Goal: Task Accomplishment & Management: Manage account settings

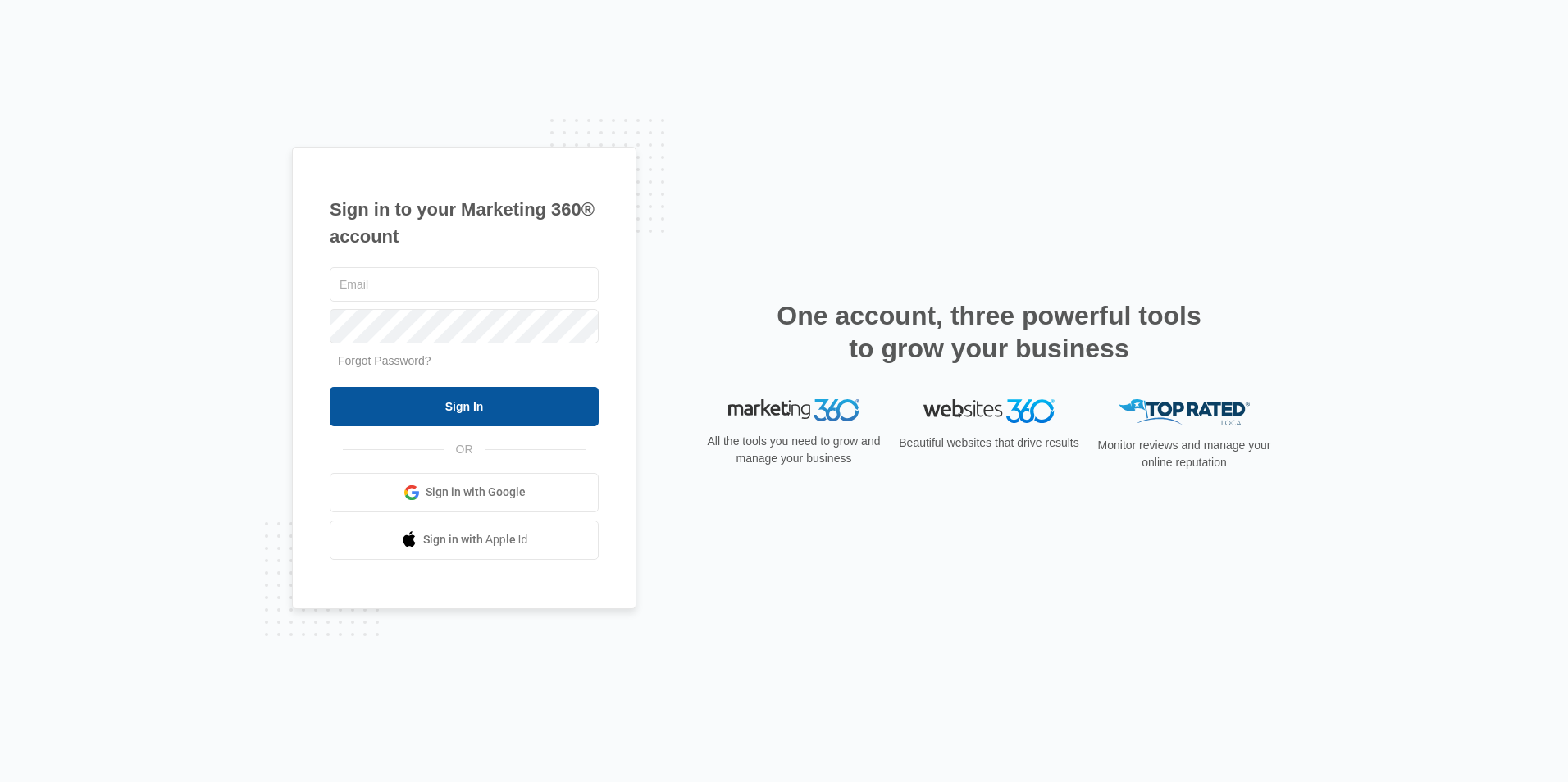
type input "[EMAIL_ADDRESS][DOMAIN_NAME]"
click at [444, 404] on input "Sign In" at bounding box center [464, 407] width 269 height 39
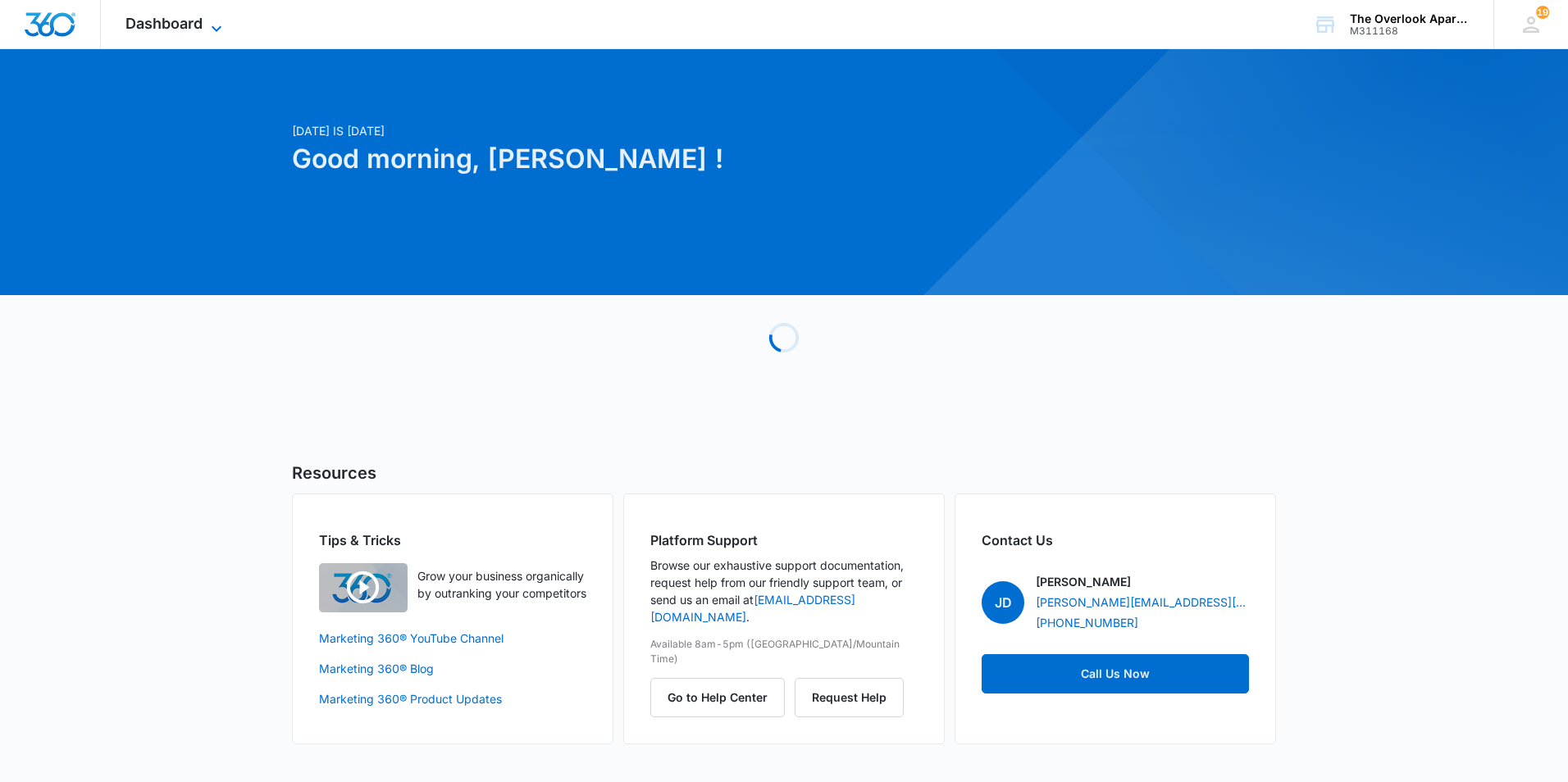
click at [184, 29] on span "Dashboard" at bounding box center [164, 23] width 77 height 17
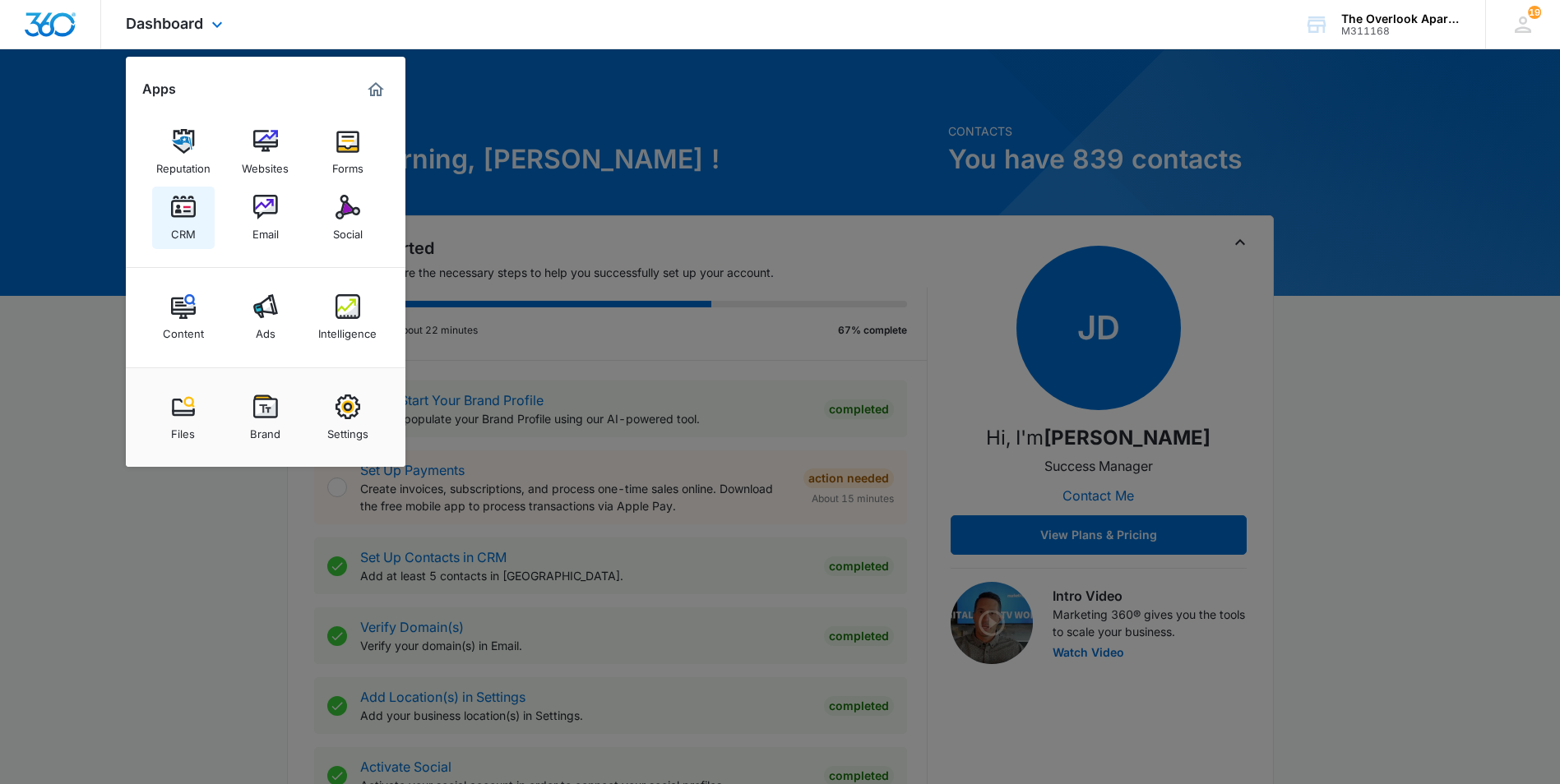
click at [194, 222] on div "CRM" at bounding box center [184, 230] width 25 height 21
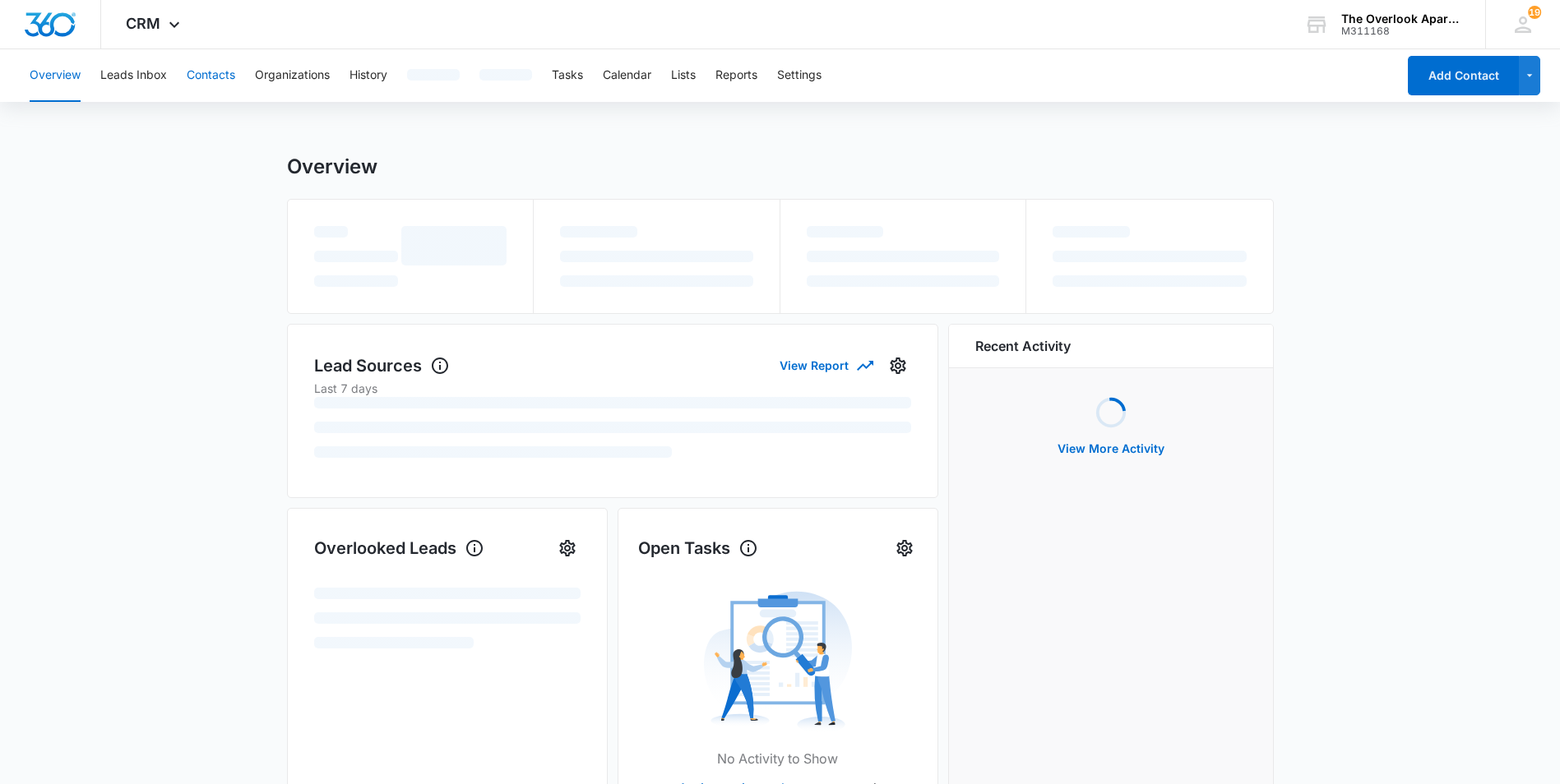
click at [230, 68] on button "Contacts" at bounding box center [211, 75] width 48 height 53
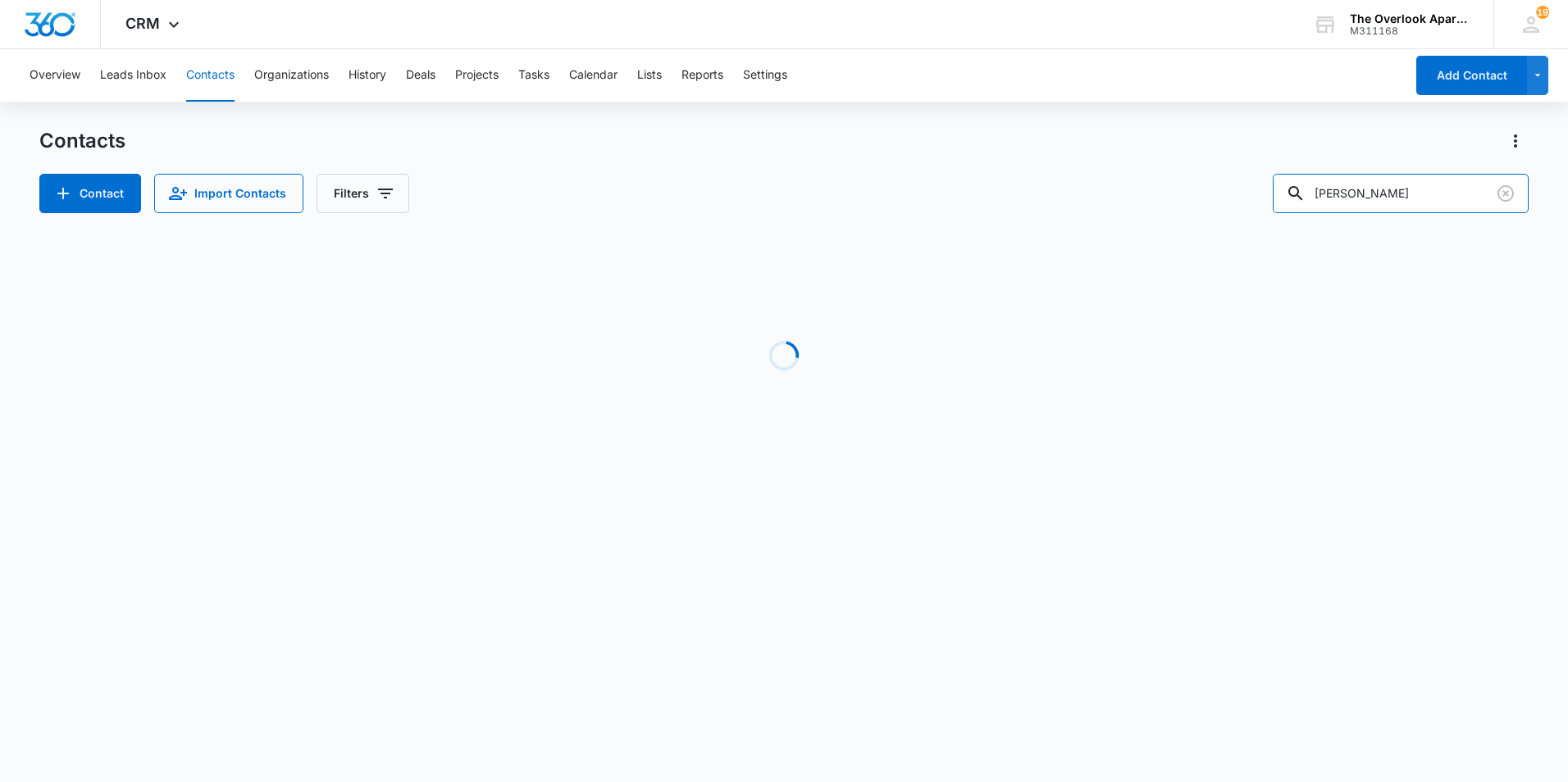
drag, startPoint x: 1392, startPoint y: 198, endPoint x: 1285, endPoint y: 195, distance: 107.0
click at [1285, 195] on div "Contact Import Contacts Filters [PERSON_NAME]" at bounding box center [783, 193] width 1489 height 39
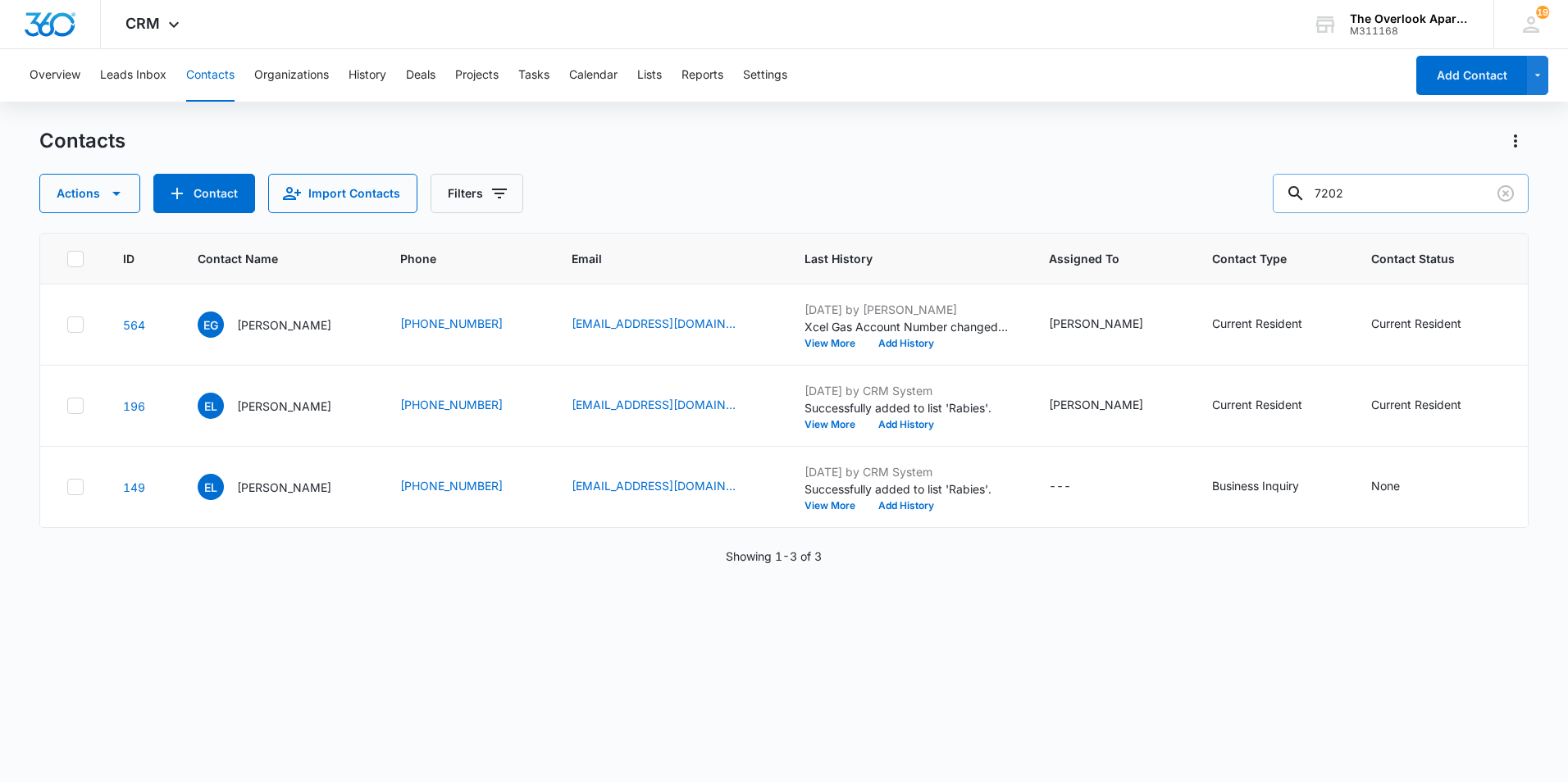
type input "7202"
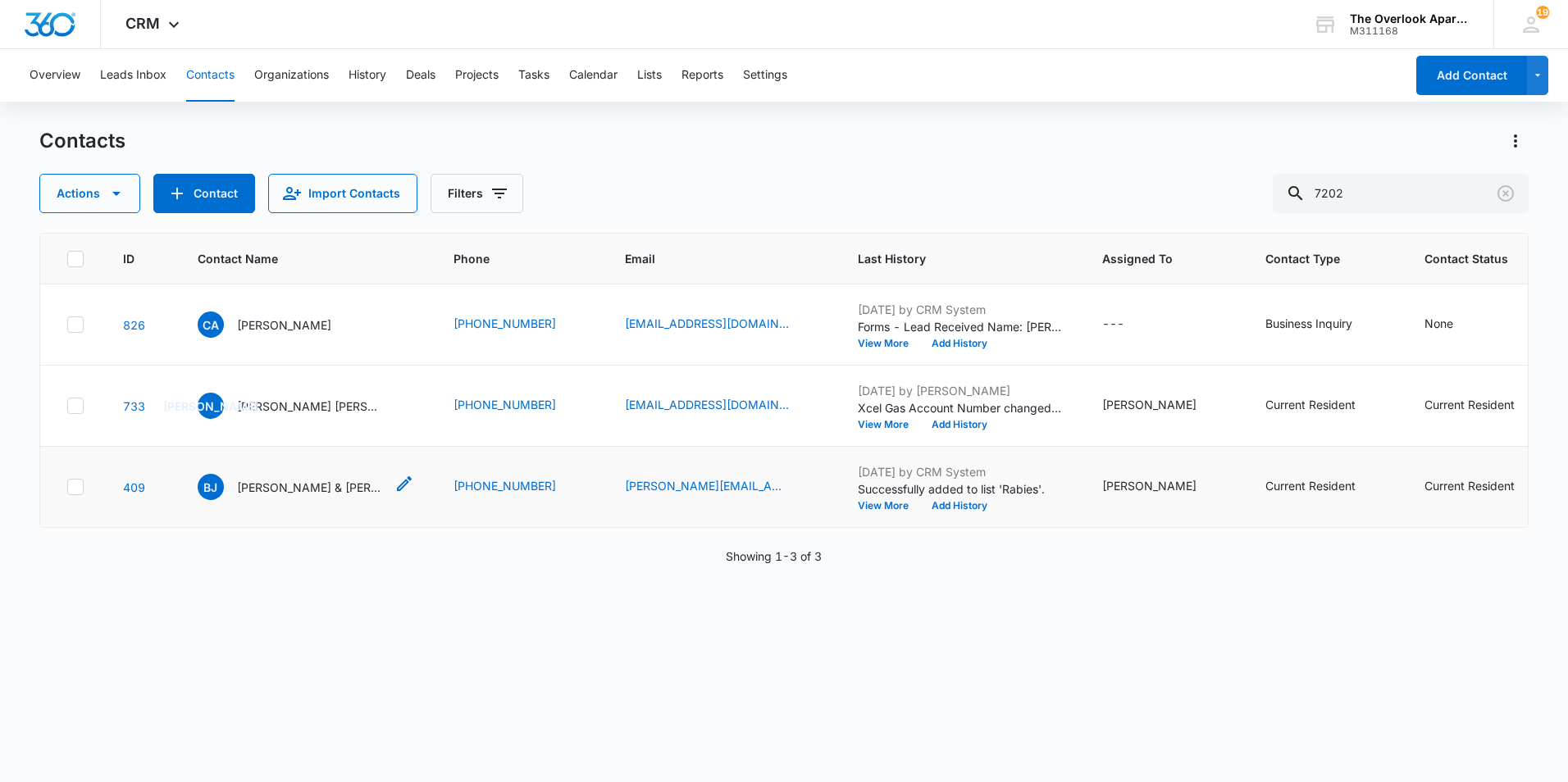
click at [303, 496] on p "[PERSON_NAME] & [PERSON_NAME]" at bounding box center [311, 487] width 148 height 17
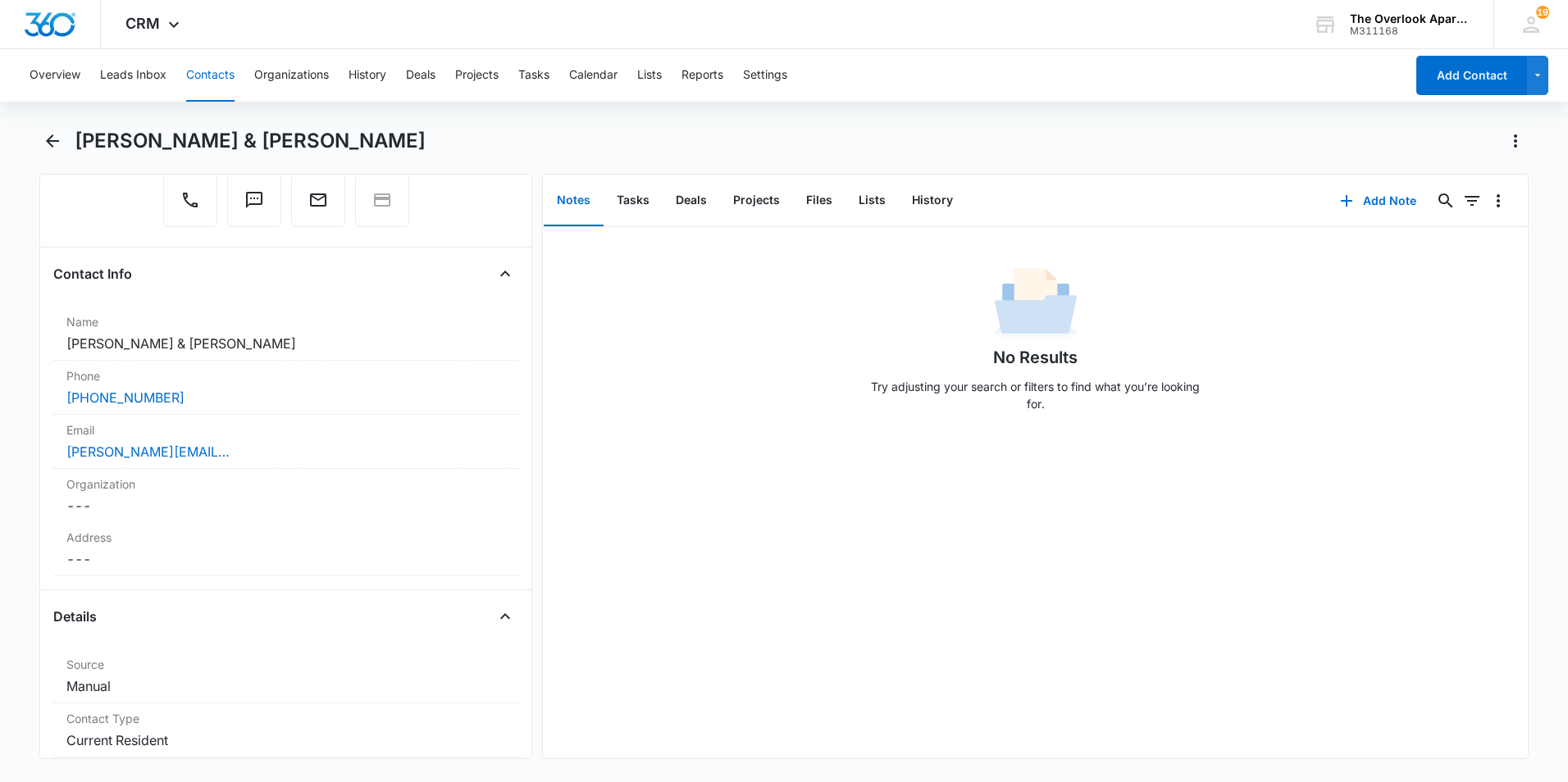
scroll to position [164, 0]
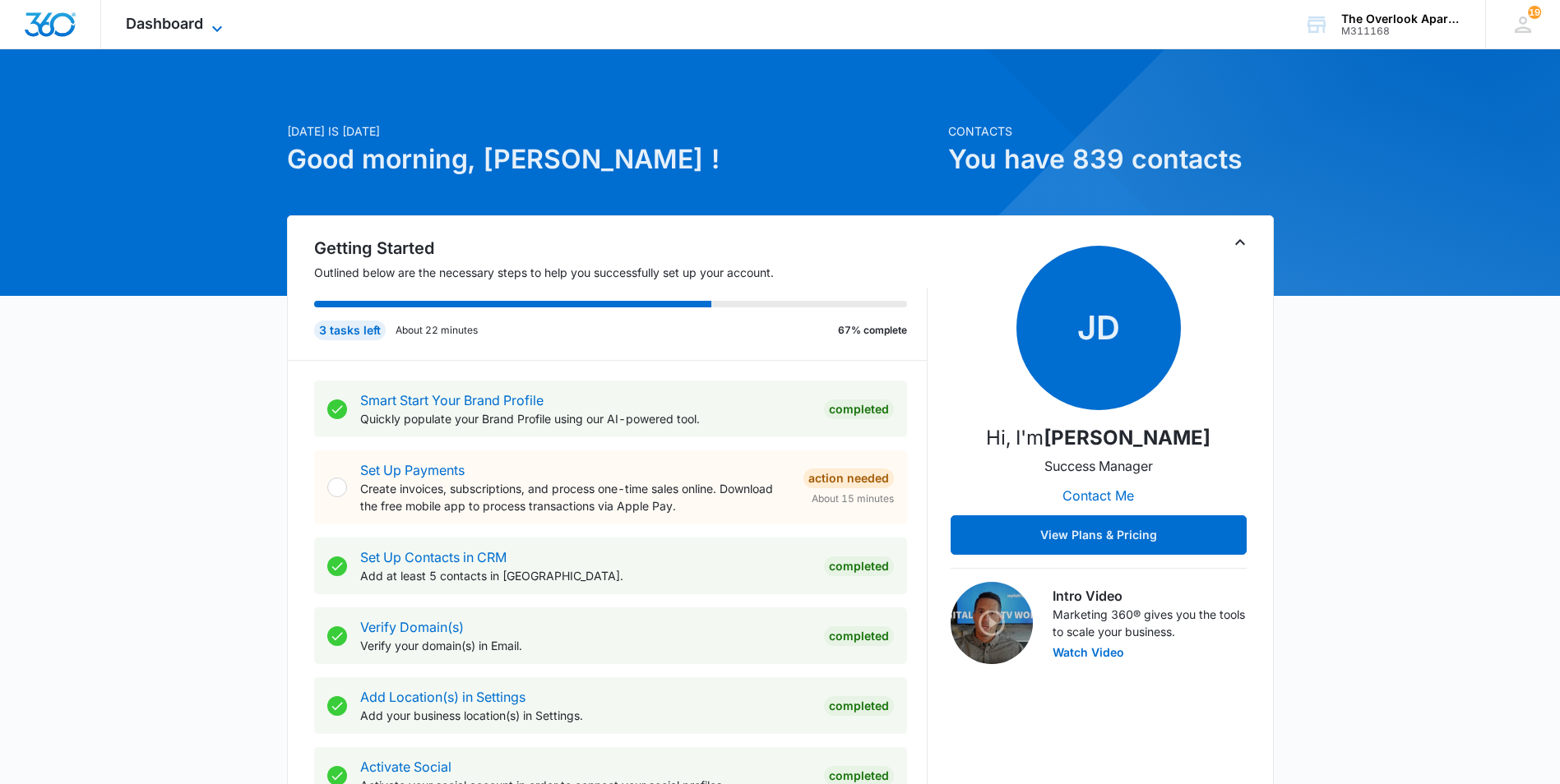
click at [177, 16] on span "Dashboard" at bounding box center [164, 23] width 78 height 17
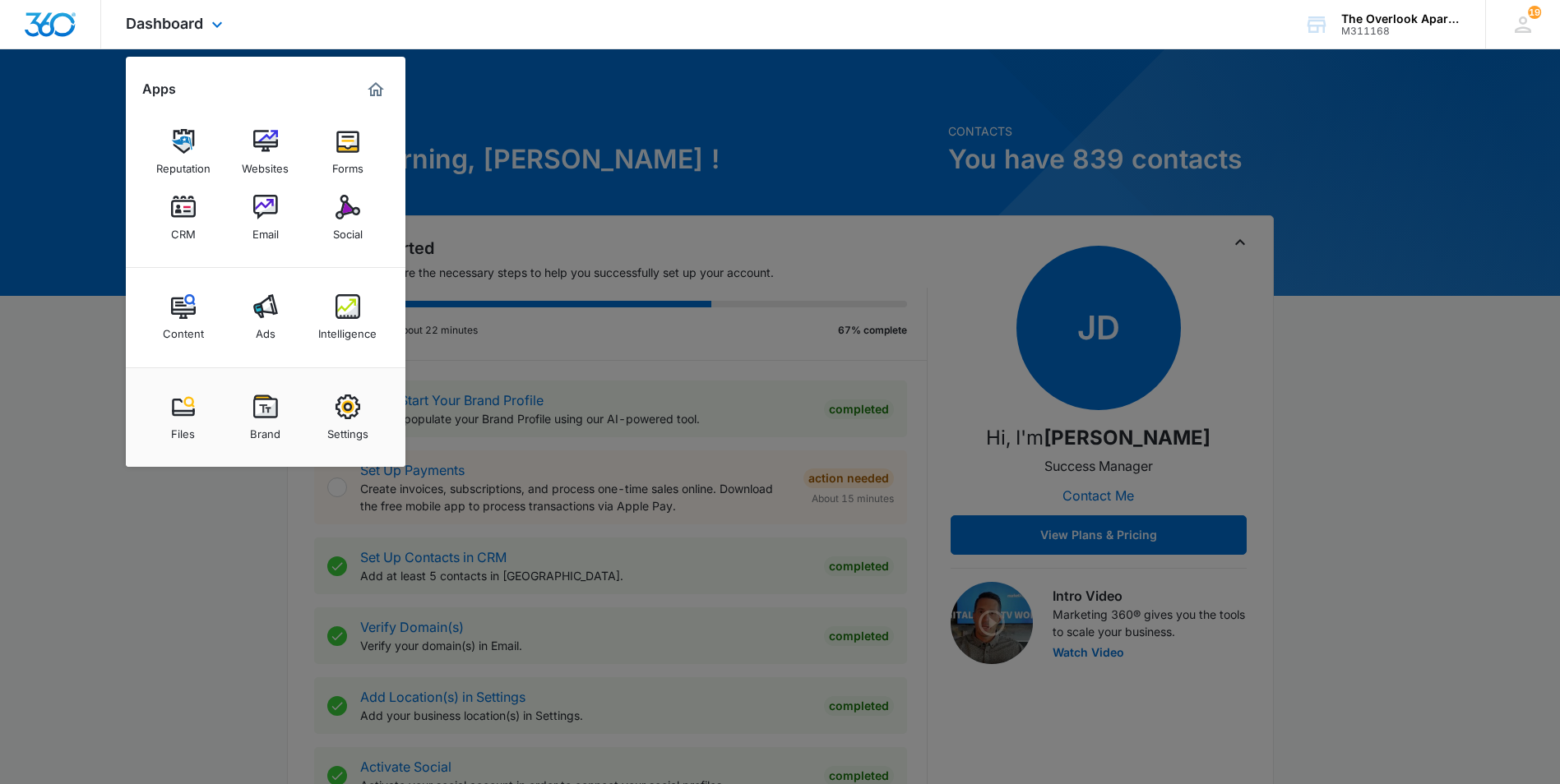
click at [189, 249] on div "Reputation Websites Forms CRM Email Social" at bounding box center [265, 185] width 279 height 165
click at [186, 213] on img at bounding box center [184, 207] width 25 height 25
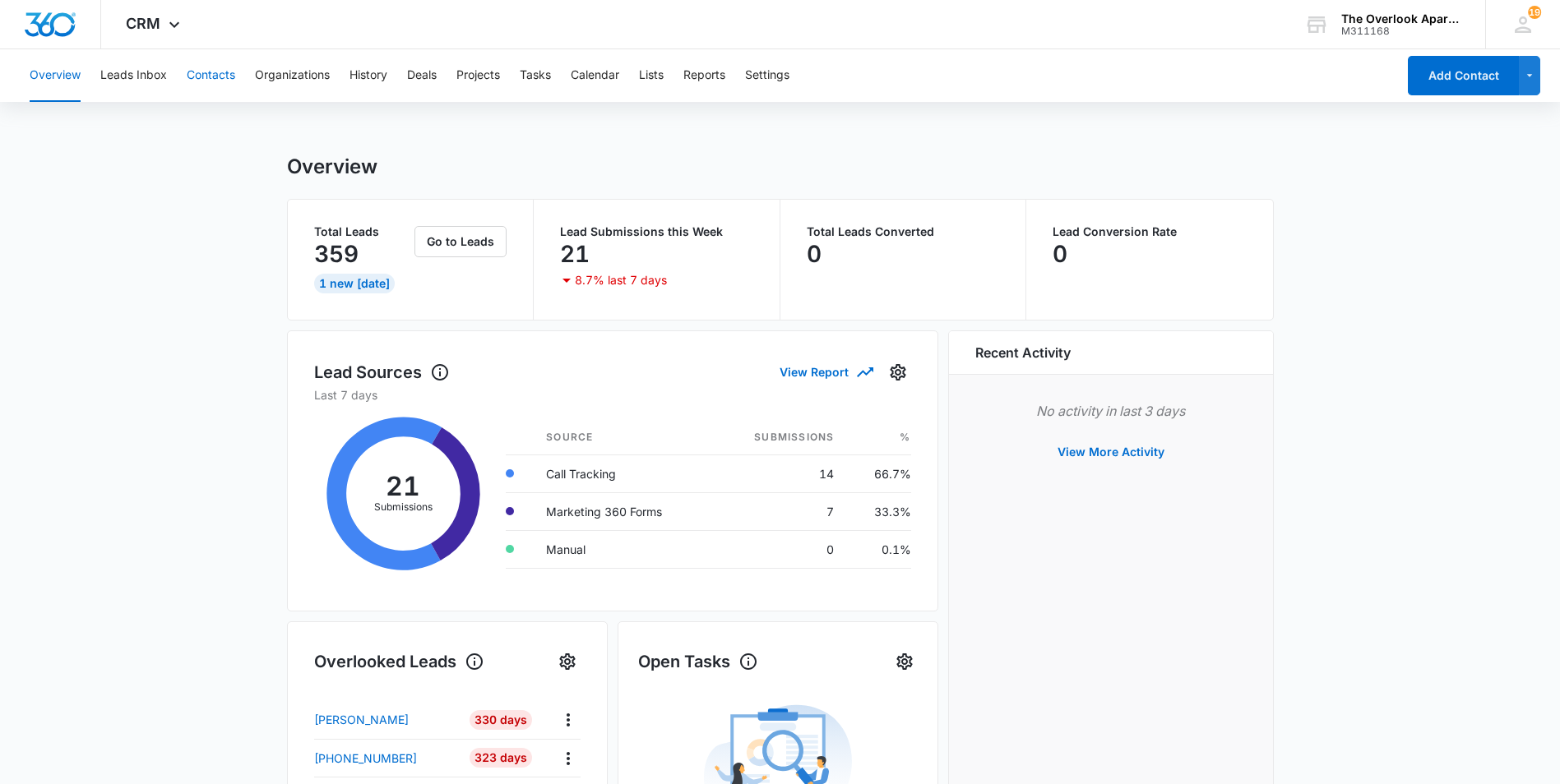
click at [196, 71] on button "Contacts" at bounding box center [211, 75] width 48 height 53
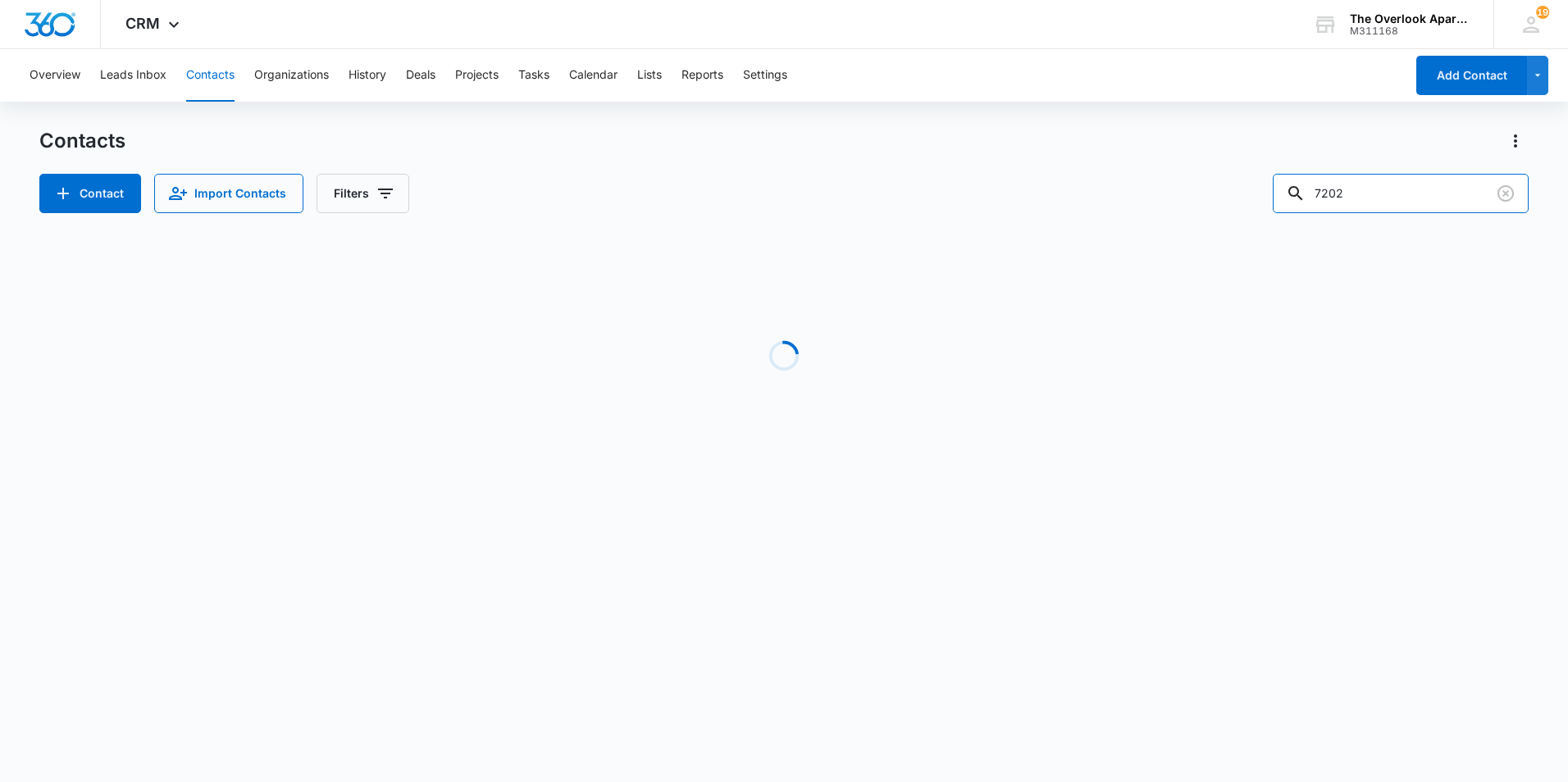
drag, startPoint x: 1409, startPoint y: 189, endPoint x: 895, endPoint y: 197, distance: 514.1
click at [895, 197] on div "Contact Import Contacts Filters 7202" at bounding box center [783, 193] width 1489 height 39
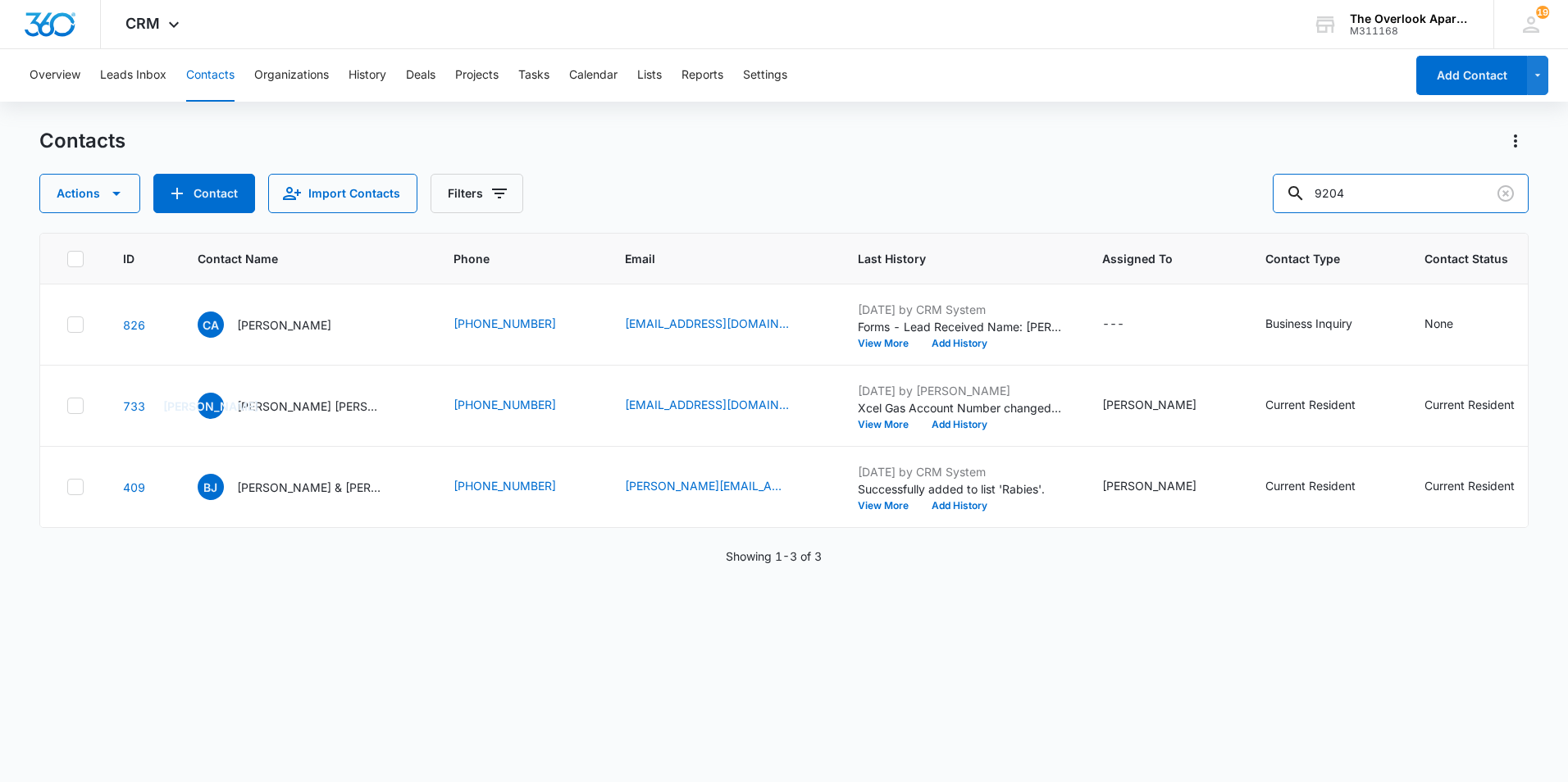
type input "9204"
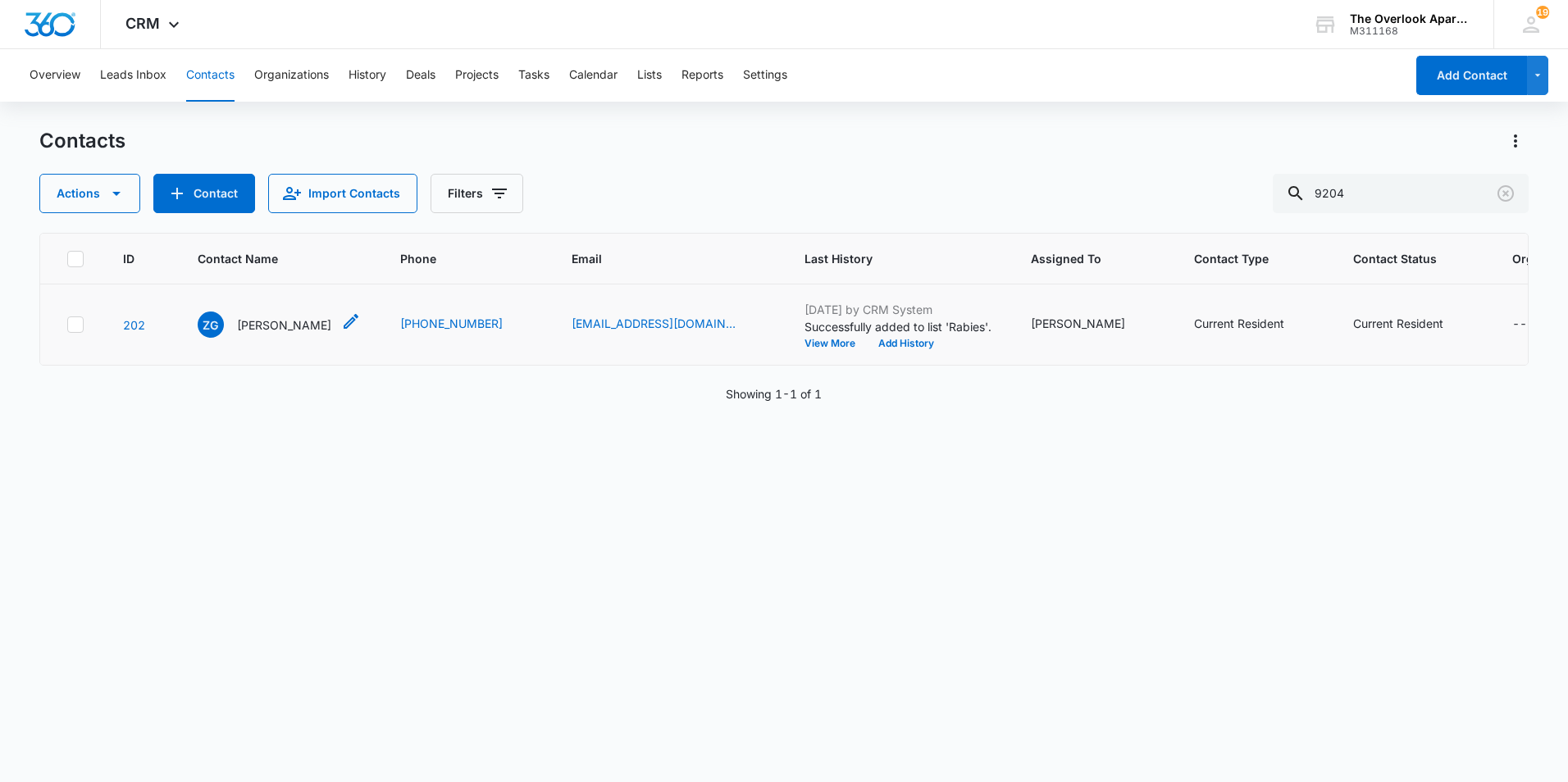
click at [276, 331] on p "Zachary Gould" at bounding box center [284, 325] width 94 height 17
